Goal: Information Seeking & Learning: Learn about a topic

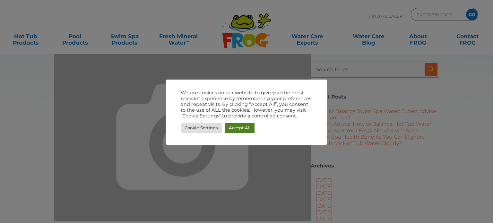
click at [243, 125] on link "Accept All" at bounding box center [240, 128] width 30 height 10
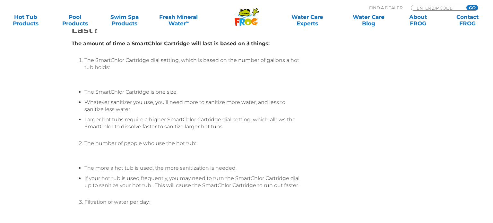
scroll to position [1124, 0]
click at [17, 102] on div "FAQs 06/11/2021 A FAQs How Do I Know When my SmartChlor ® Cartridge is Empty? T…" at bounding box center [246, 89] width 493 height 2426
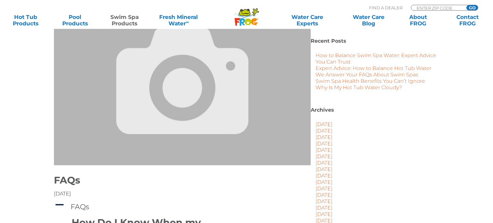
scroll to position [56, 0]
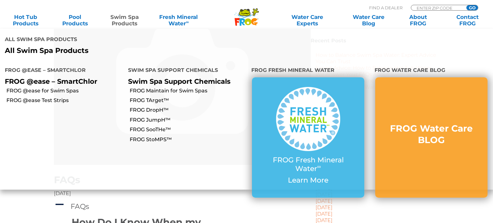
click at [129, 22] on link "Swim Spa Products" at bounding box center [124, 20] width 38 height 13
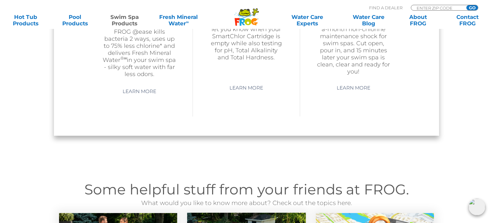
scroll to position [708, 0]
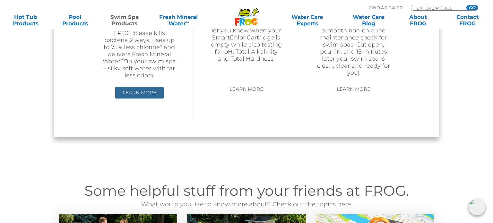
click at [151, 87] on link "Learn More" at bounding box center [139, 93] width 48 height 12
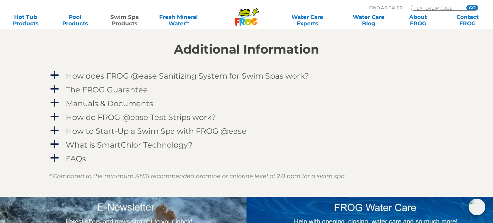
scroll to position [765, 0]
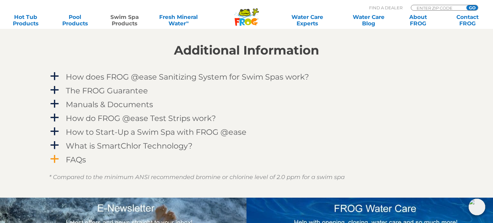
click at [58, 159] on span "a" at bounding box center [55, 159] width 10 height 10
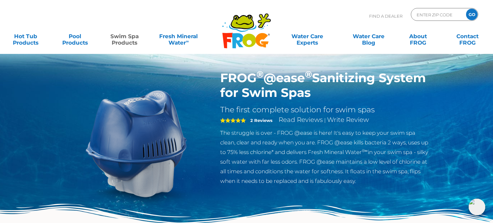
scroll to position [0, 0]
